Goal: Task Accomplishment & Management: Use online tool/utility

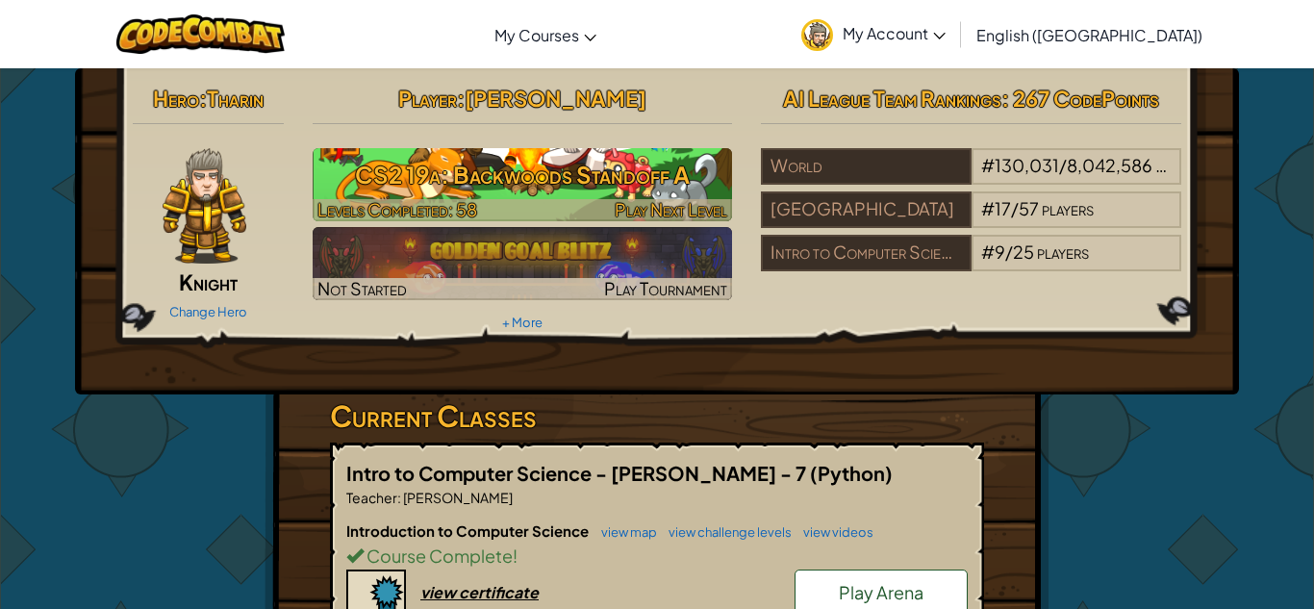
click at [651, 192] on h3 "CS2 19a: Backwoods Standoff A" at bounding box center [523, 174] width 420 height 43
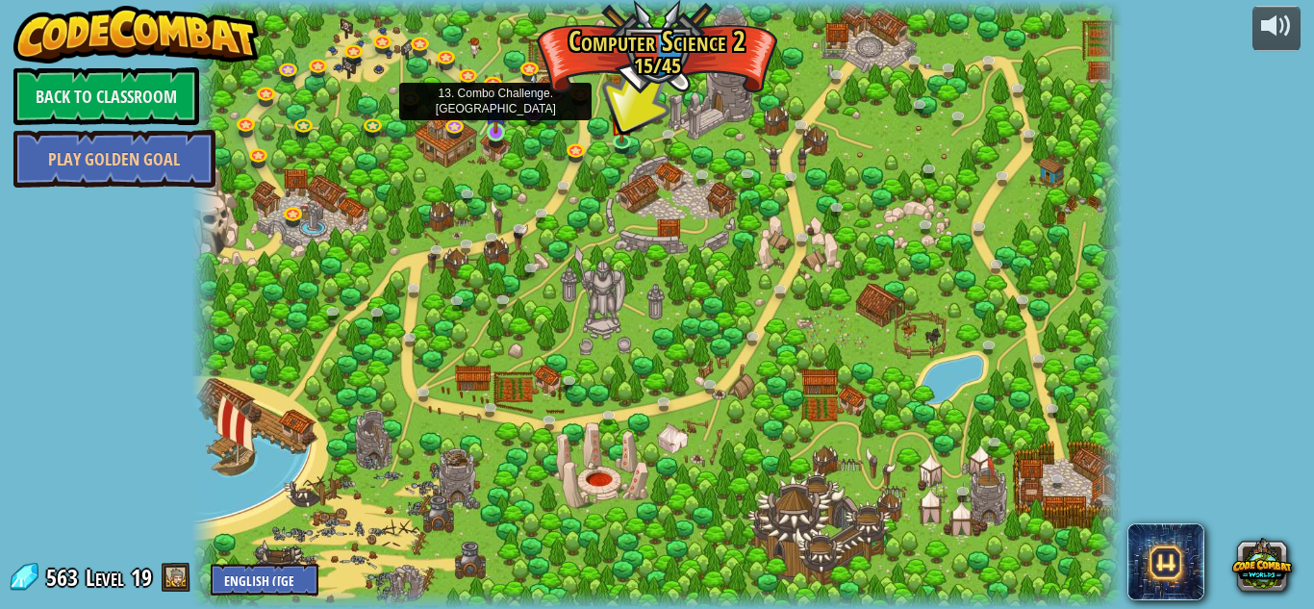
click at [487, 126] on img at bounding box center [496, 109] width 22 height 50
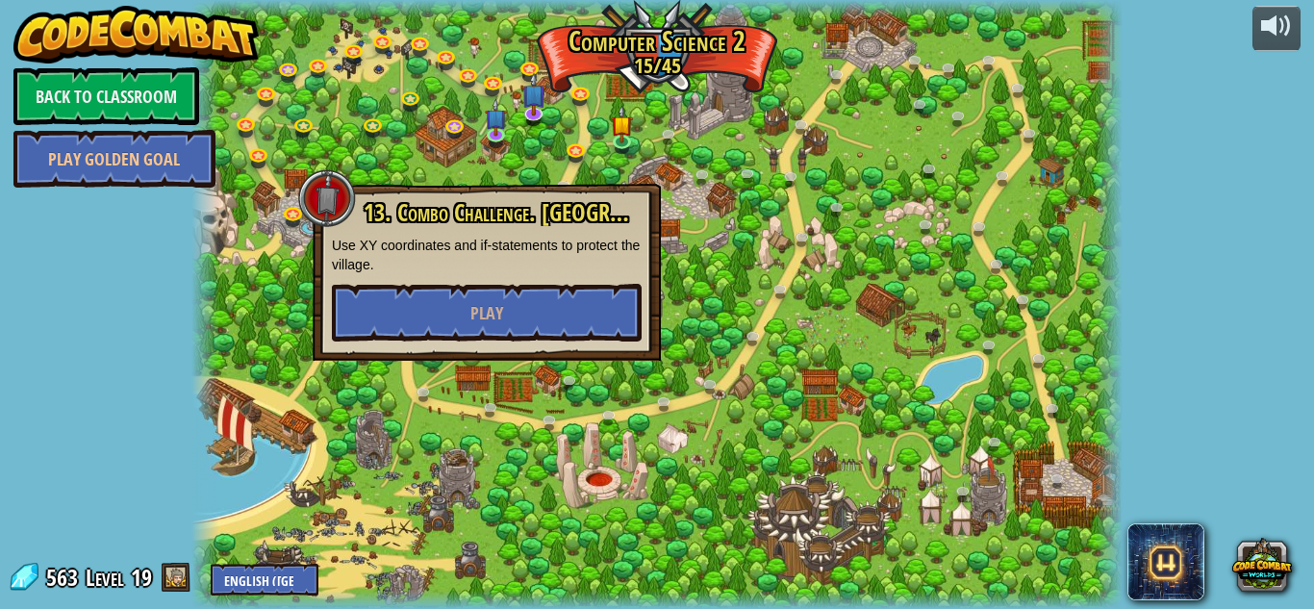
click at [811, 426] on div at bounding box center [656, 304] width 931 height 609
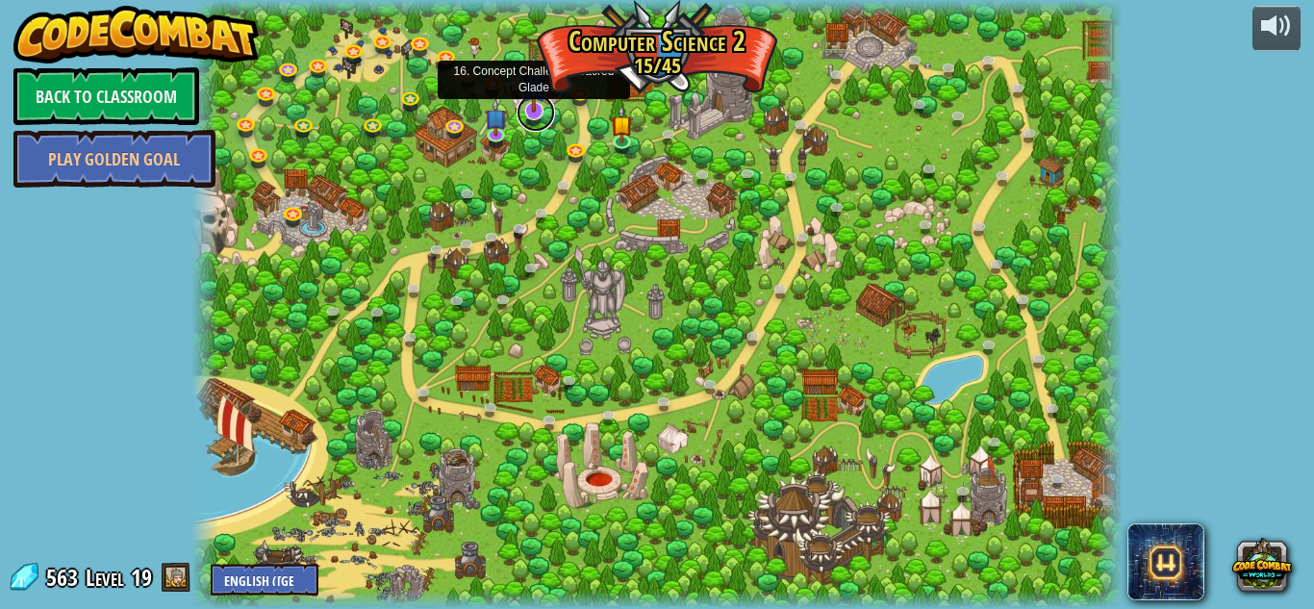
click at [536, 124] on link at bounding box center [535, 112] width 38 height 38
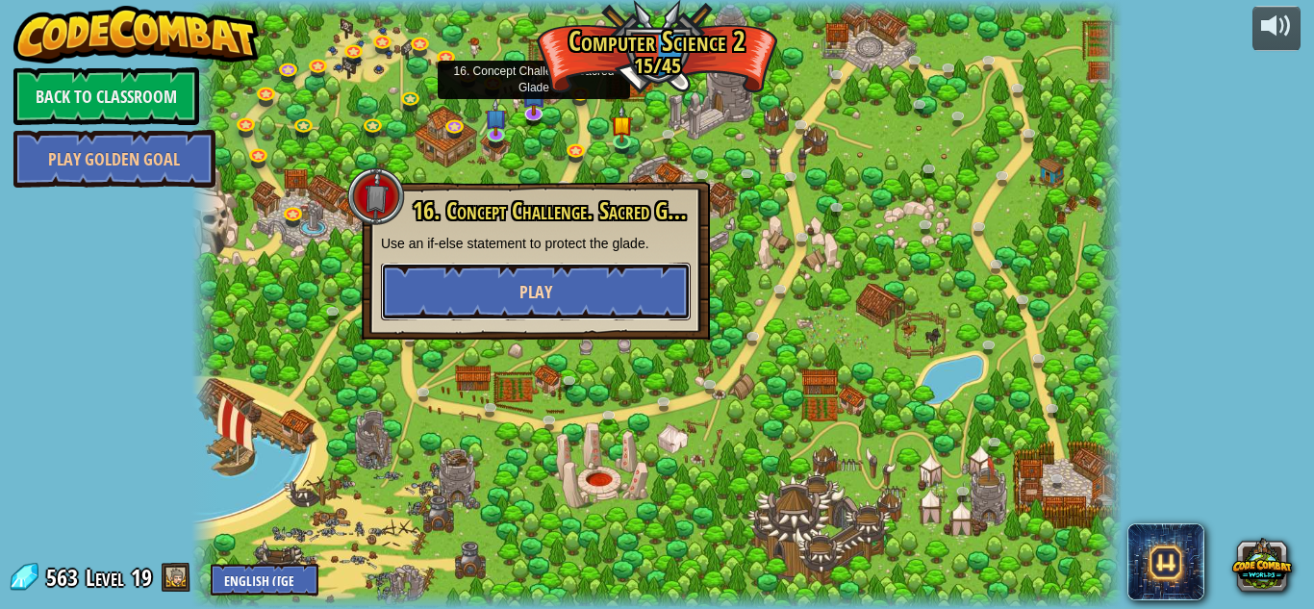
click at [641, 269] on button "Play" at bounding box center [536, 292] width 310 height 58
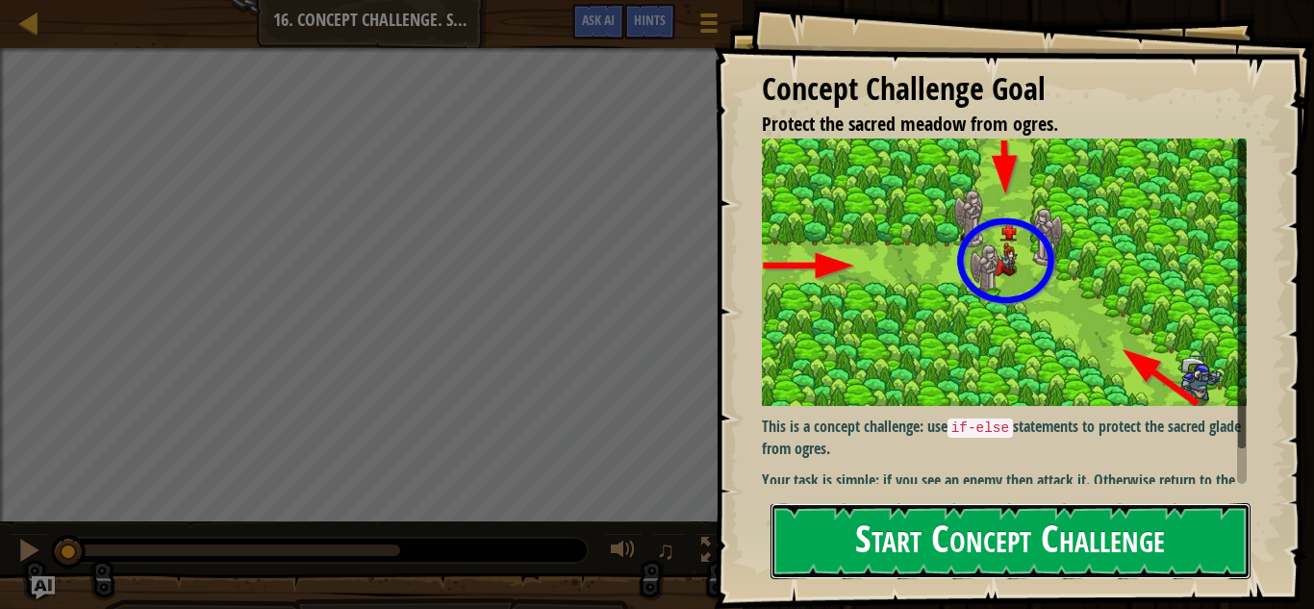
click at [900, 531] on button "Start Concept Challenge" at bounding box center [1010, 541] width 480 height 76
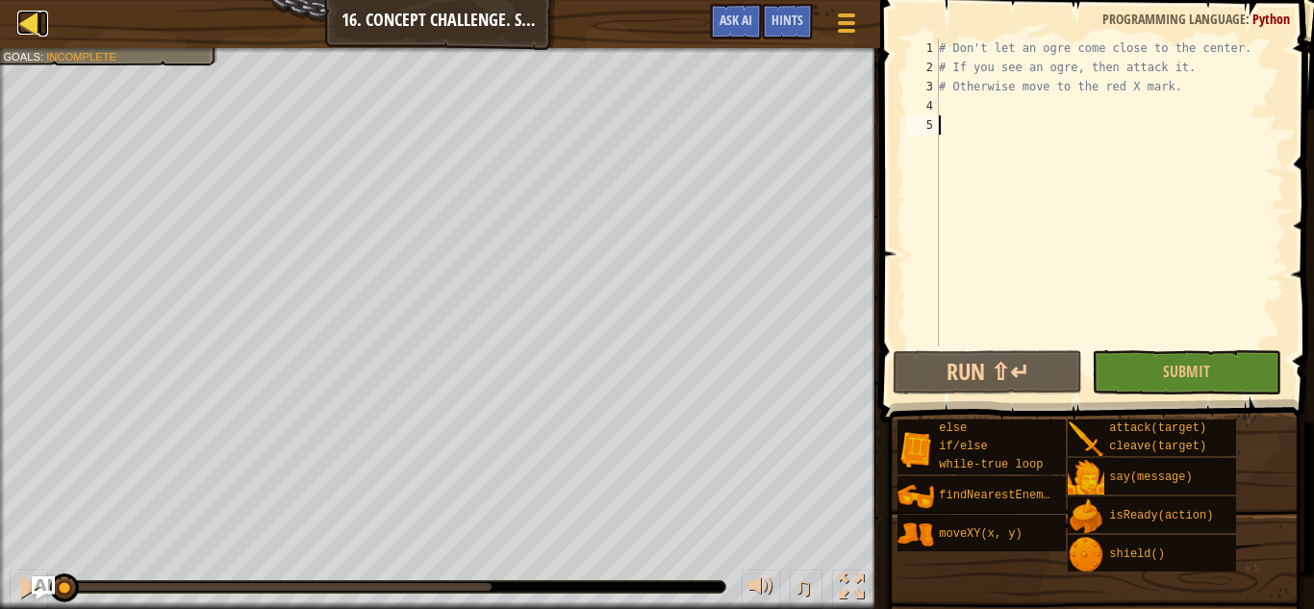
click at [28, 31] on div at bounding box center [29, 23] width 24 height 24
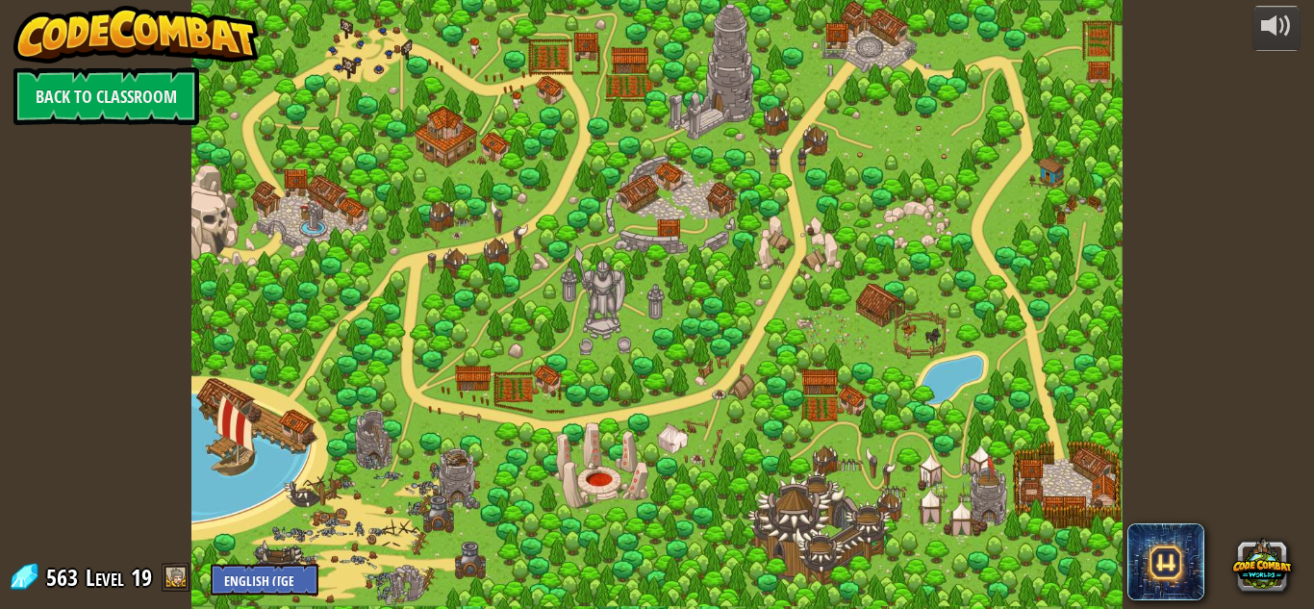
click at [722, 280] on div at bounding box center [656, 304] width 931 height 609
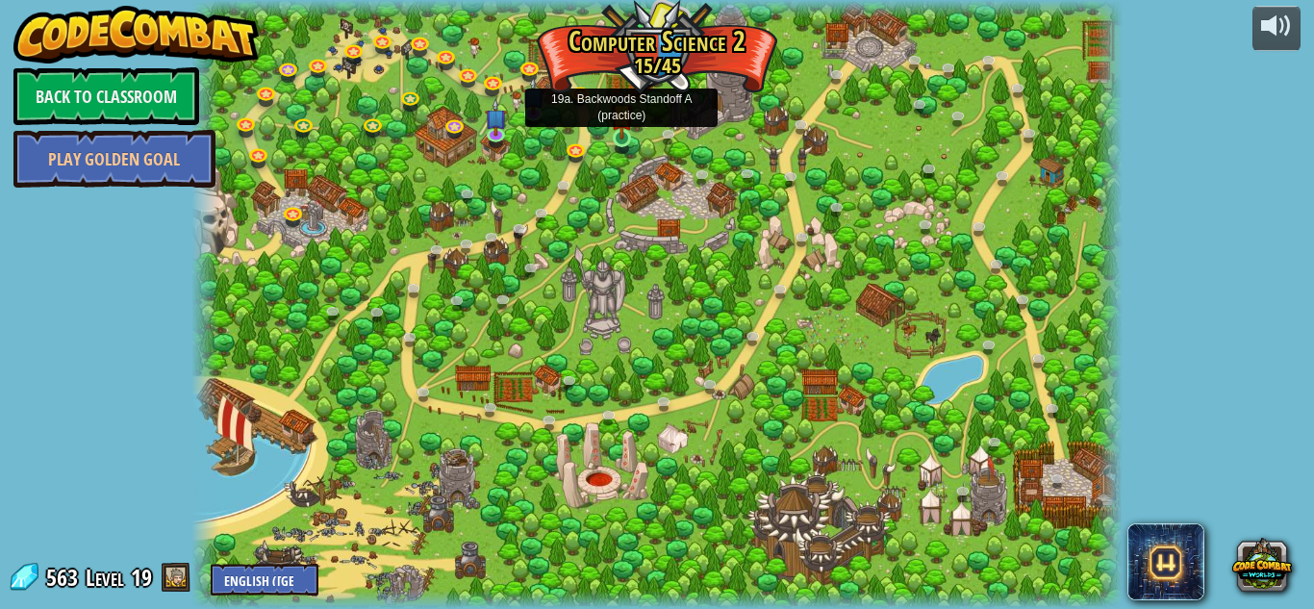
click at [625, 138] on img at bounding box center [622, 114] width 22 height 50
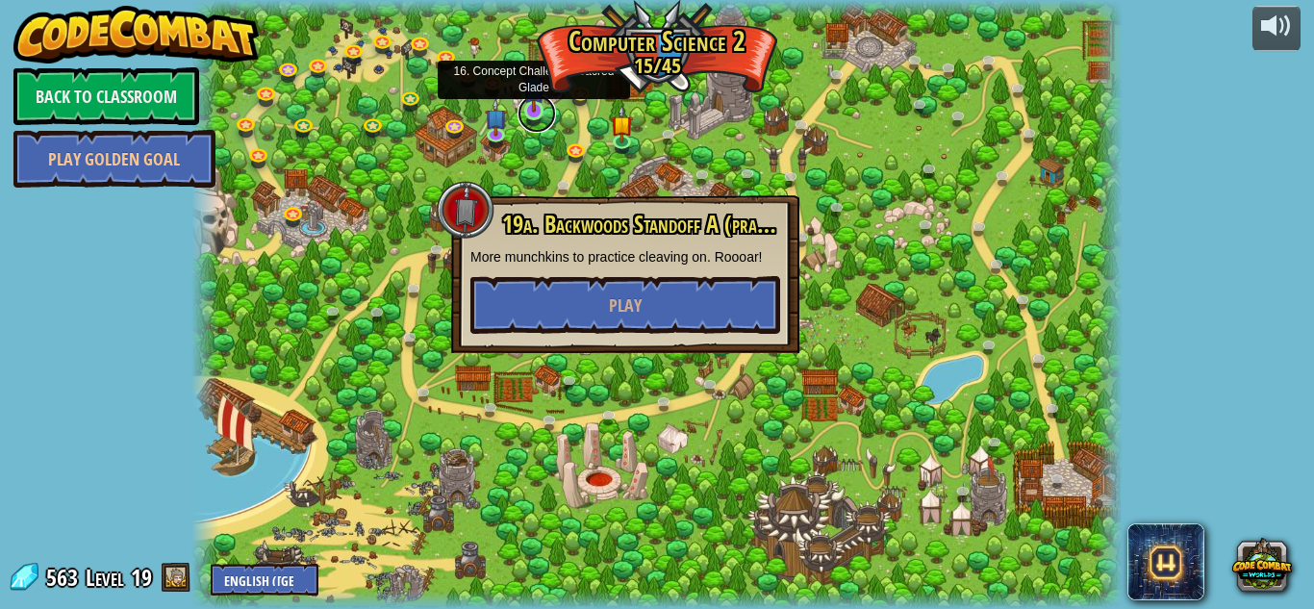
click at [546, 107] on link at bounding box center [536, 113] width 38 height 38
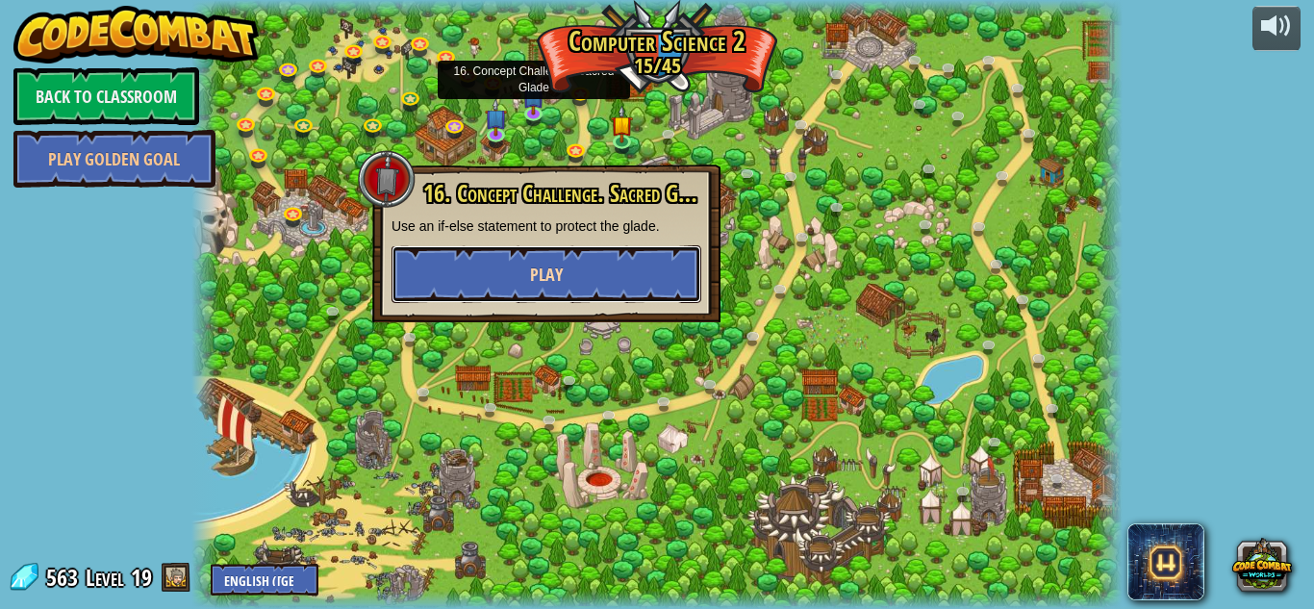
click at [638, 288] on button "Play" at bounding box center [546, 274] width 310 height 58
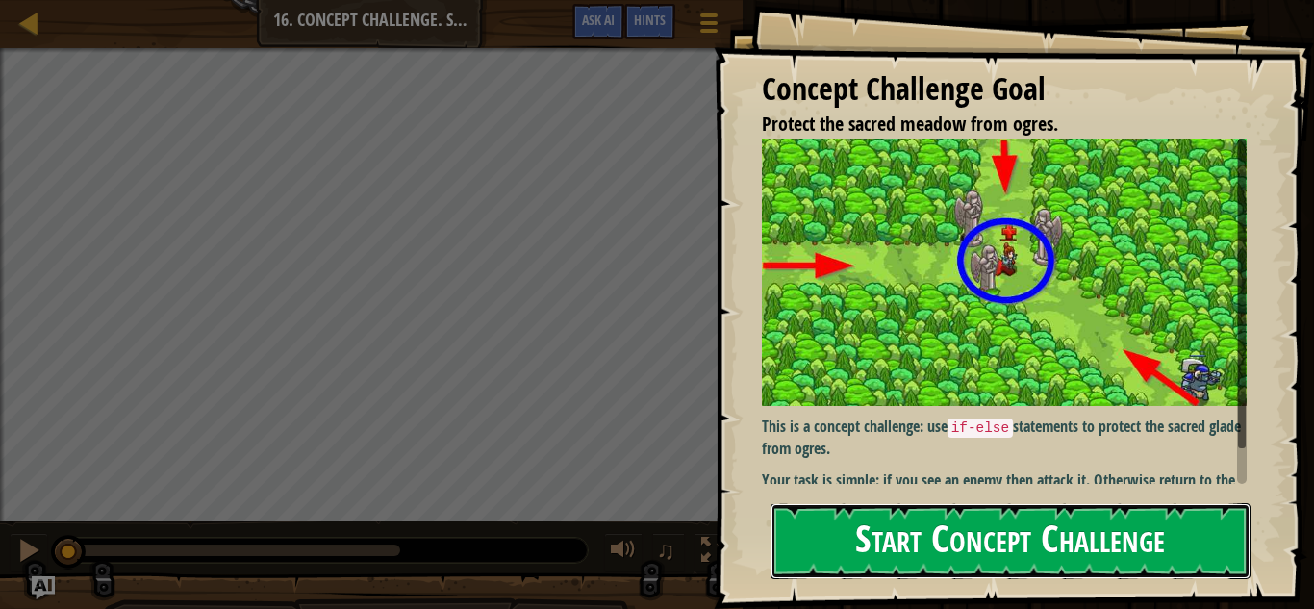
click at [943, 537] on button "Start Concept Challenge" at bounding box center [1010, 541] width 480 height 76
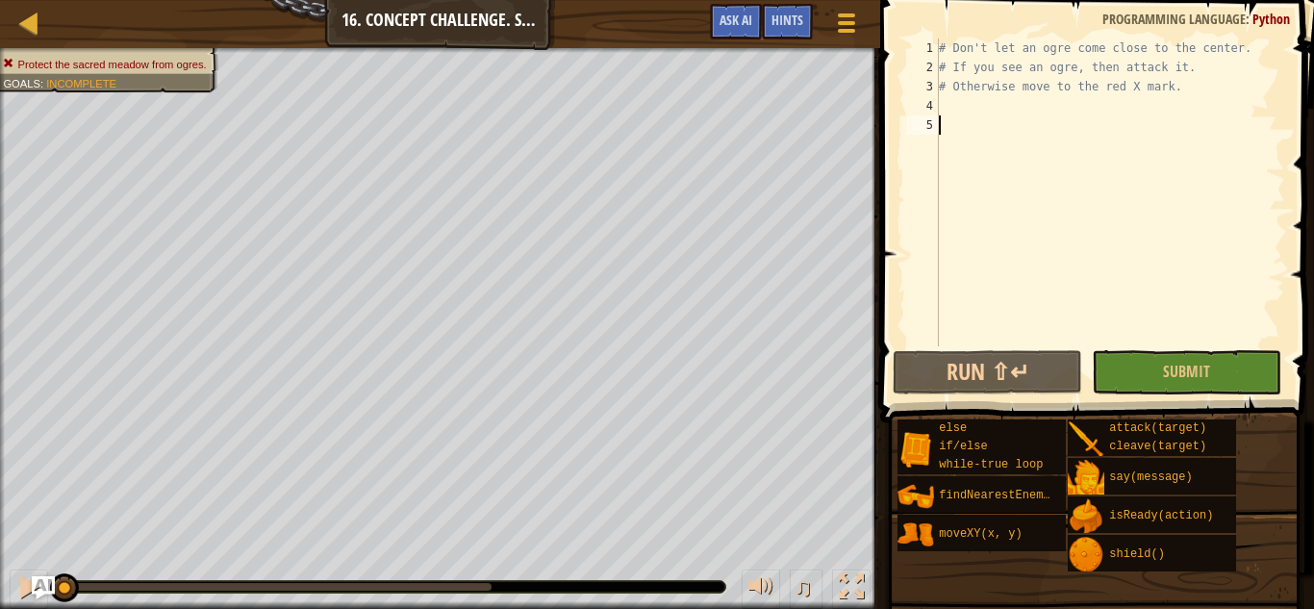
click at [1227, 110] on div "# Don't let an ogre come close to the center. # If you see an ogre, then attack…" at bounding box center [1110, 211] width 350 height 346
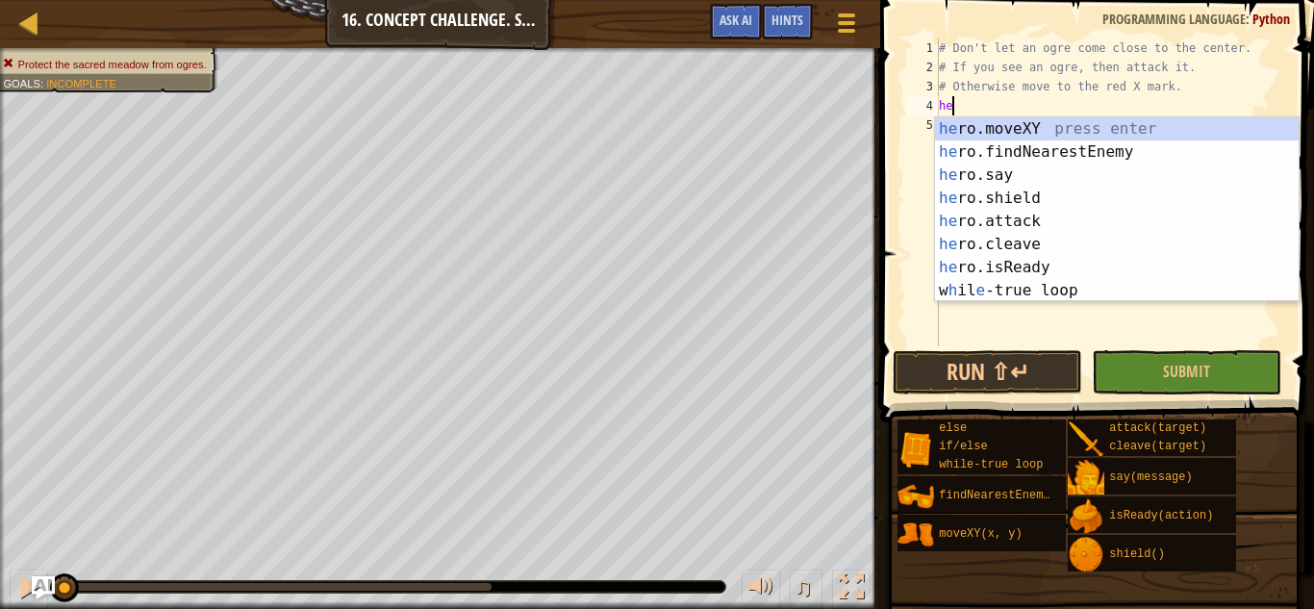
type textarea "hero"
click at [1217, 158] on div "hero .moveXY press enter hero .findNearestEnemy press enter hero .say press ent…" at bounding box center [1117, 232] width 364 height 231
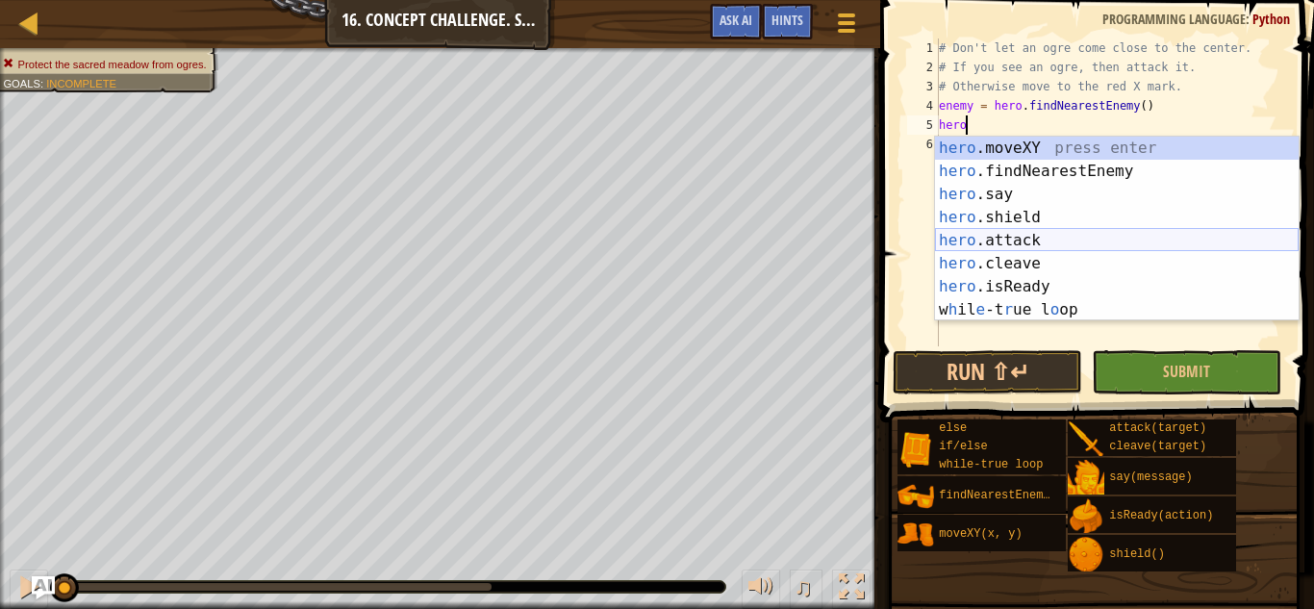
click at [1241, 248] on div "hero .moveXY press enter hero .findNearestEnemy press enter hero .say press ent…" at bounding box center [1117, 252] width 364 height 231
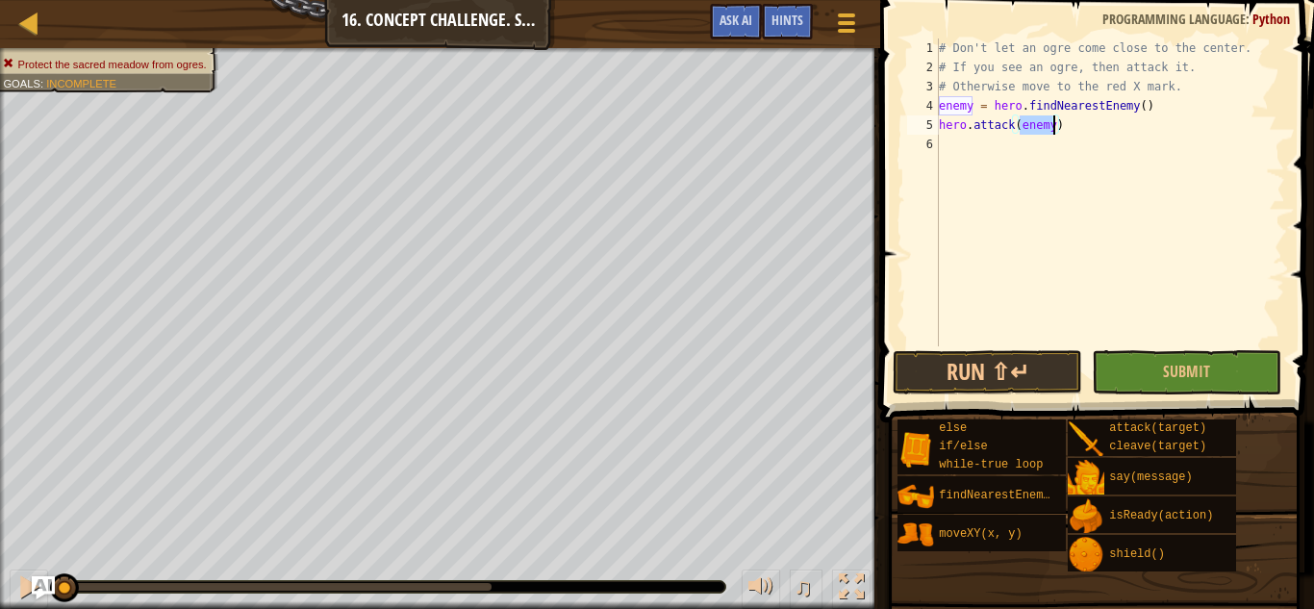
click at [1222, 382] on button "Submit" at bounding box center [1186, 372] width 189 height 44
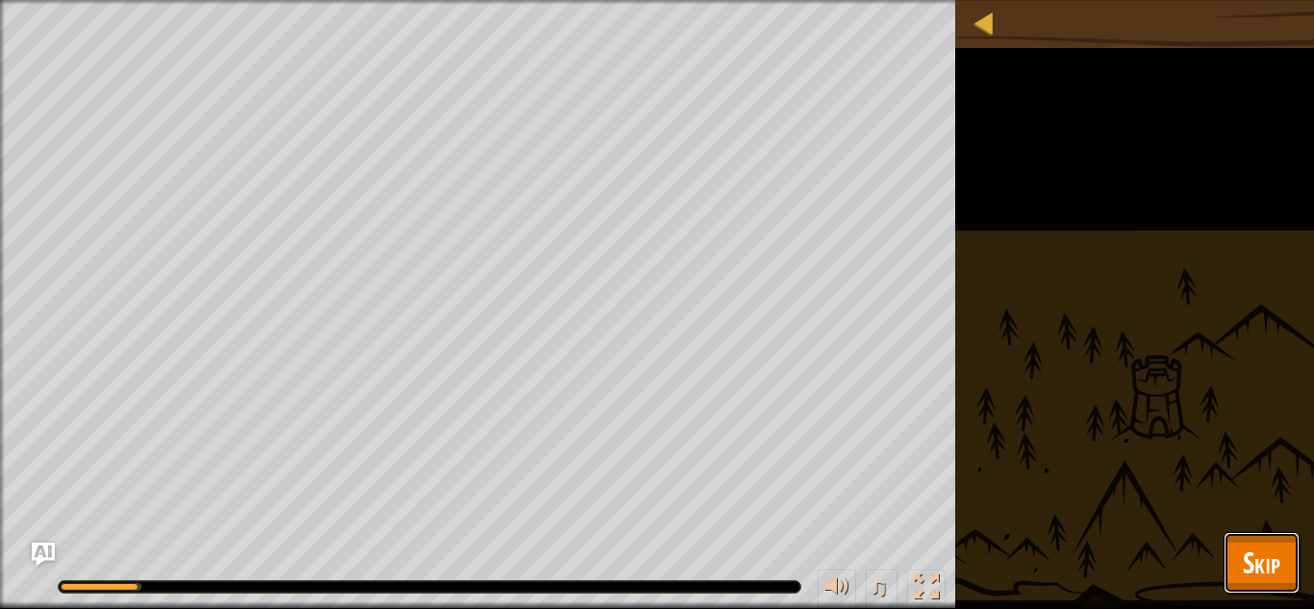
click at [1256, 539] on button "Skip" at bounding box center [1261, 563] width 76 height 62
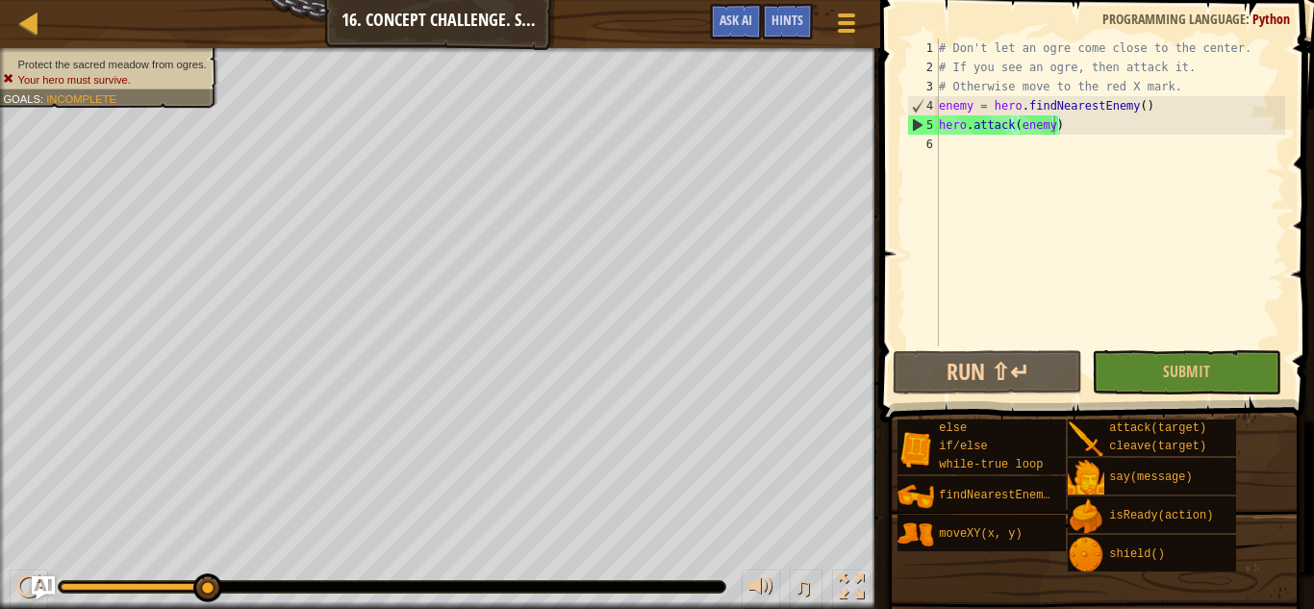
click at [940, 107] on div "# Don't let an ogre come close to the center. # If you see an ogre, then attack…" at bounding box center [1110, 211] width 350 height 346
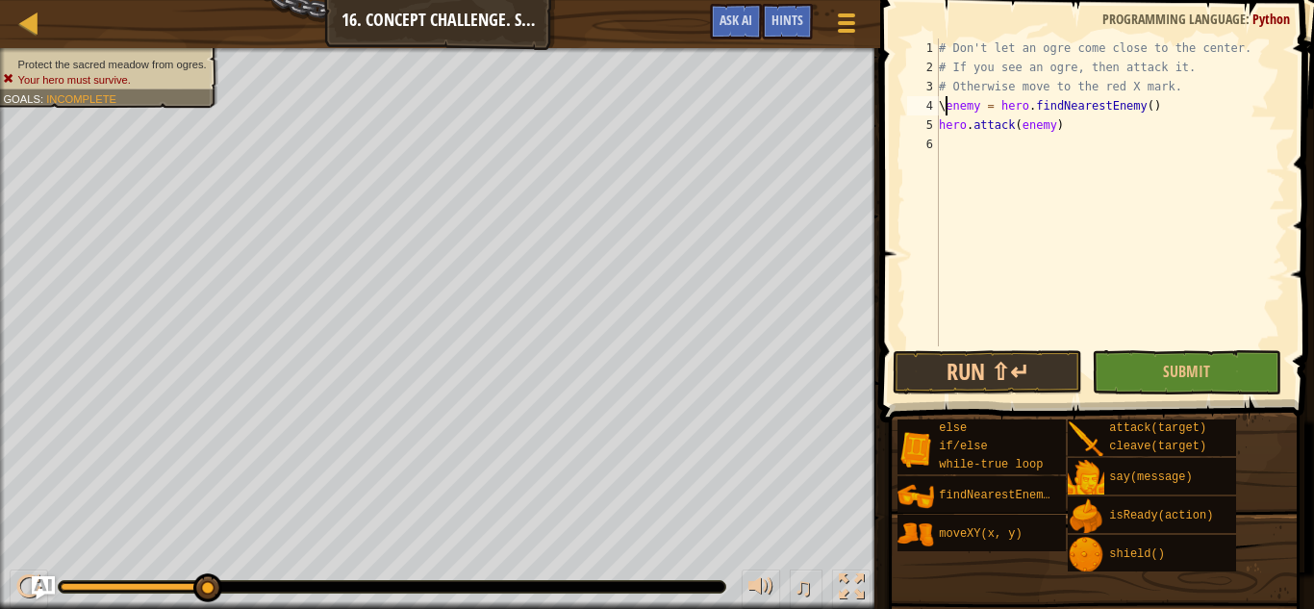
type textarea "enemy = hero.findNearestEnemy()"
click at [1010, 111] on div "# Don't let an ogre come close to the center. # If you see an ogre, then attack…" at bounding box center [1110, 211] width 350 height 346
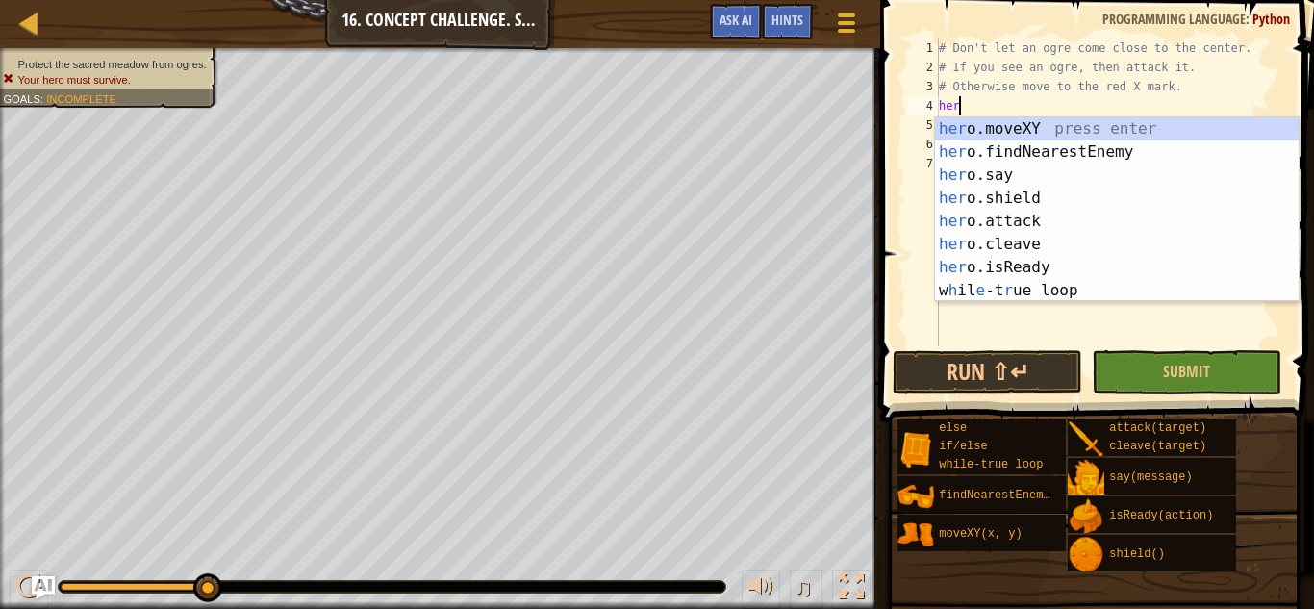
scroll to position [9, 3]
type textarea "hero"
